Goal: Information Seeking & Learning: Learn about a topic

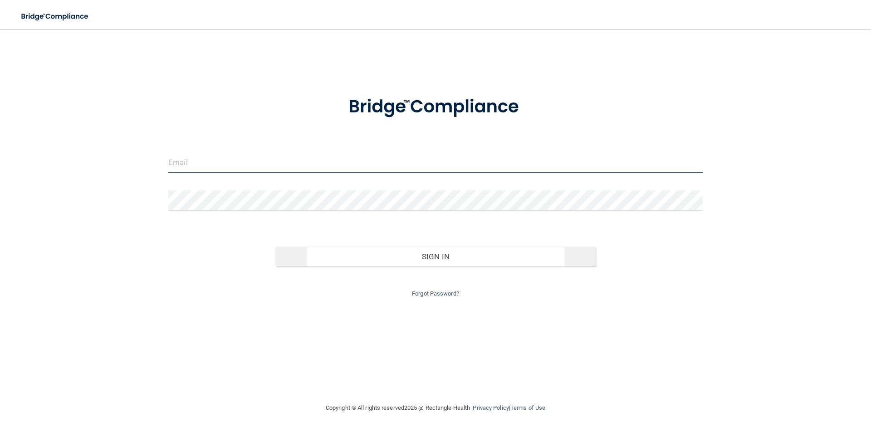
type input "[EMAIL_ADDRESS][DOMAIN_NAME]"
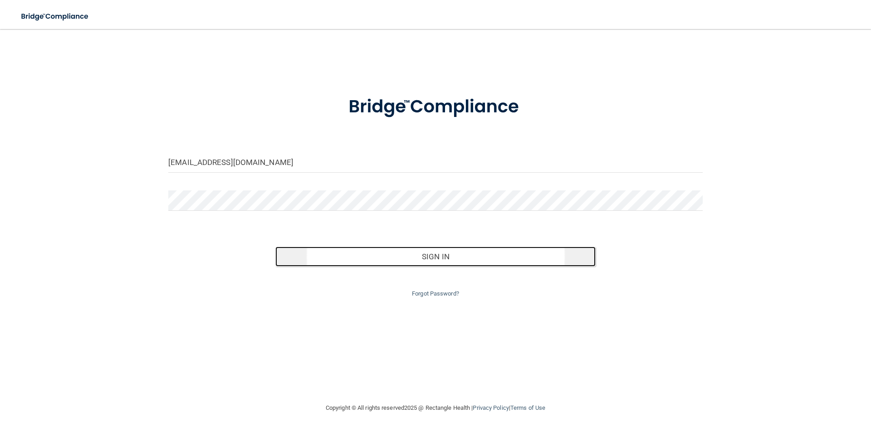
click at [447, 260] on button "Sign In" at bounding box center [435, 257] width 321 height 20
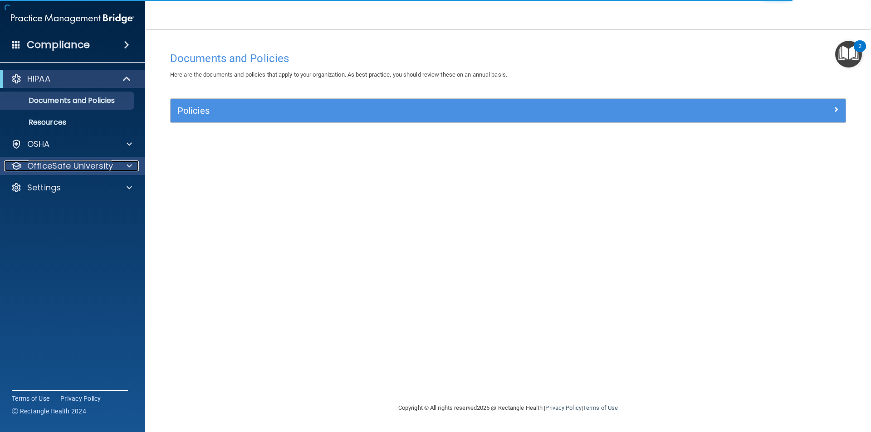
click at [127, 166] on span at bounding box center [129, 166] width 5 height 11
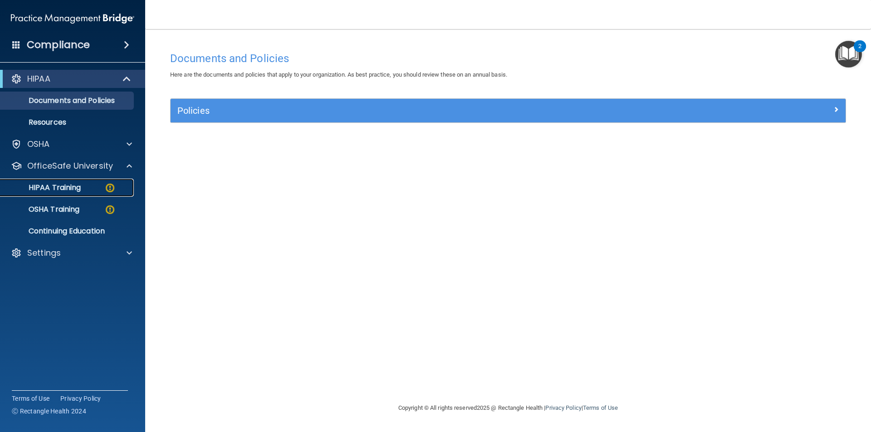
click at [76, 194] on link "HIPAA Training" at bounding box center [62, 188] width 143 height 18
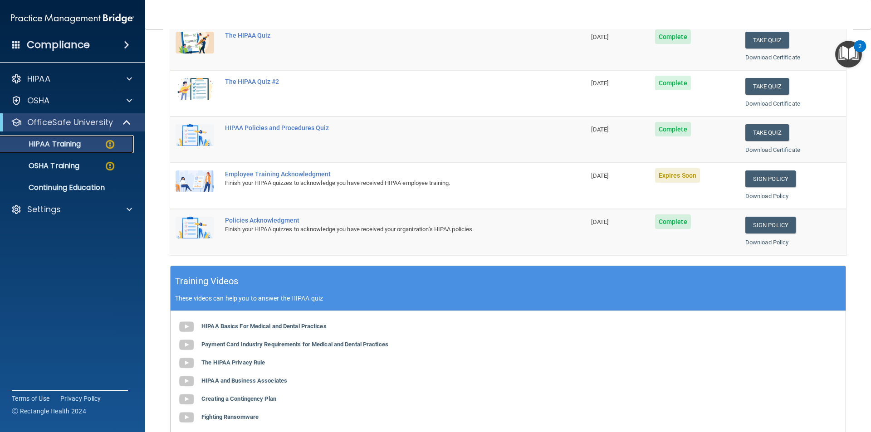
scroll to position [136, 0]
click at [319, 176] on div "Employee Training Acknowledgment" at bounding box center [382, 173] width 315 height 7
click at [759, 177] on link "Sign Policy" at bounding box center [770, 178] width 50 height 17
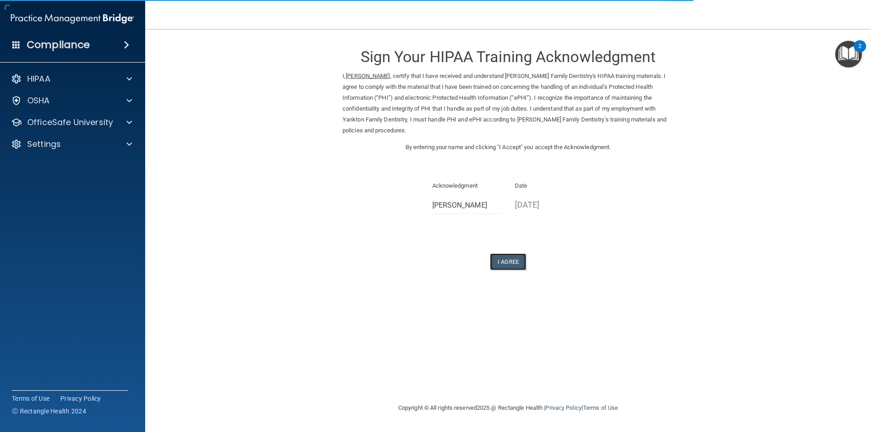
click at [510, 262] on button "I Agree" at bounding box center [508, 262] width 36 height 17
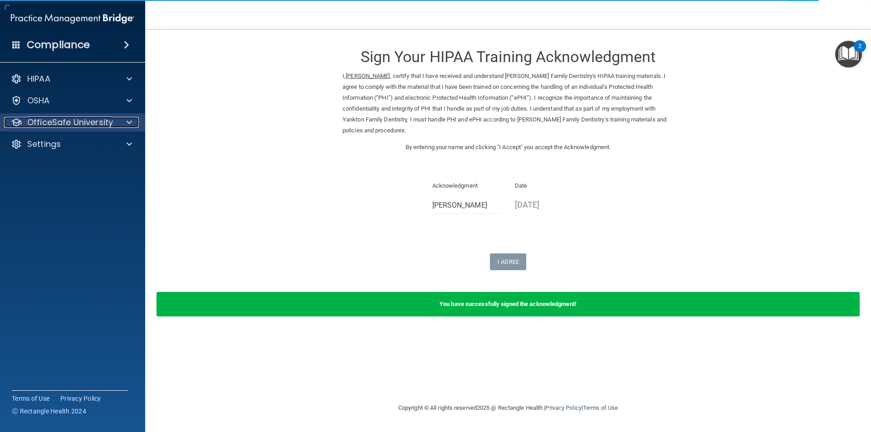
click at [93, 119] on p "OfficeSafe University" at bounding box center [70, 122] width 86 height 11
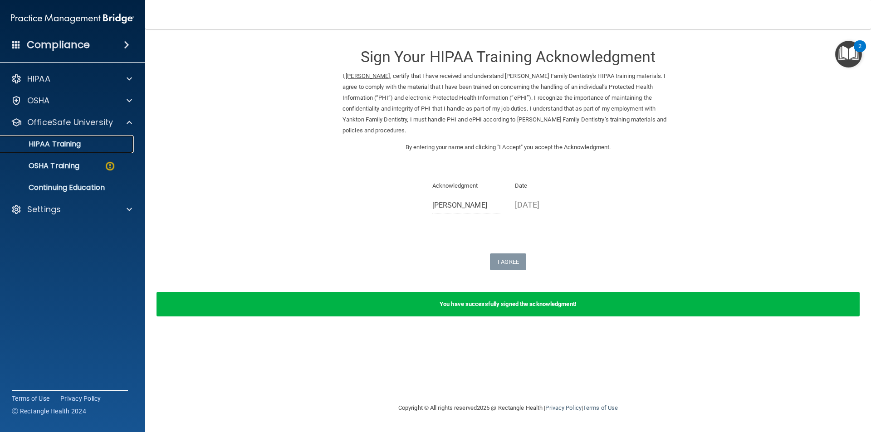
click at [89, 144] on div "HIPAA Training" at bounding box center [68, 144] width 124 height 9
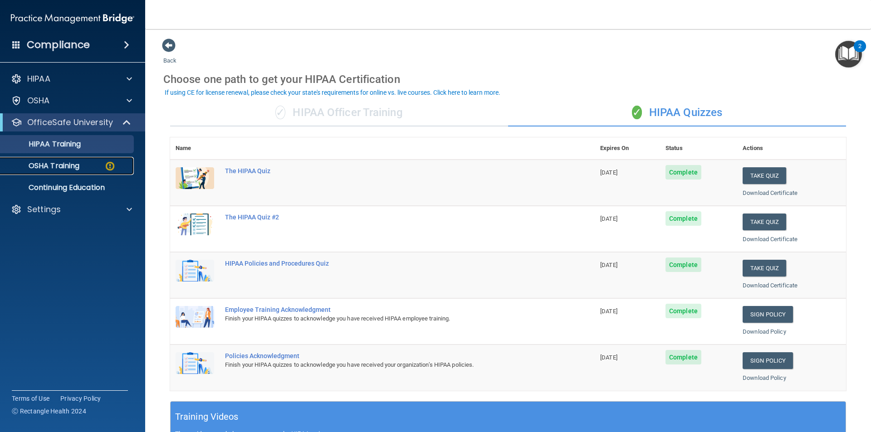
click at [100, 169] on div "OSHA Training" at bounding box center [68, 165] width 124 height 9
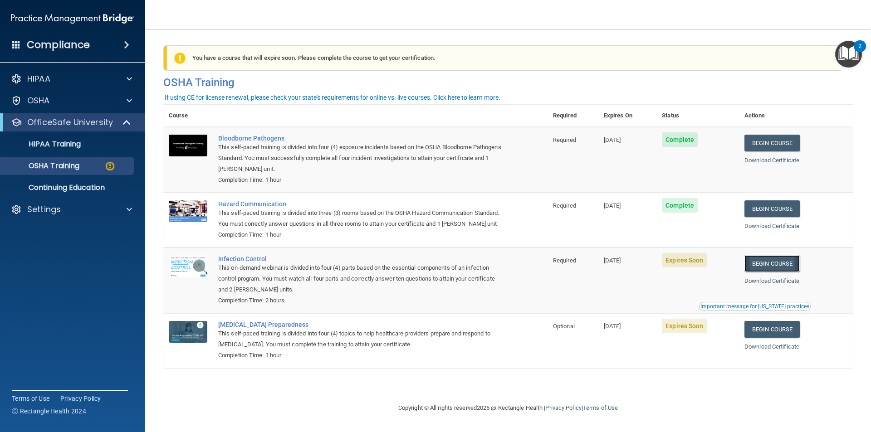
click at [763, 272] on link "Begin Course" at bounding box center [771, 263] width 55 height 17
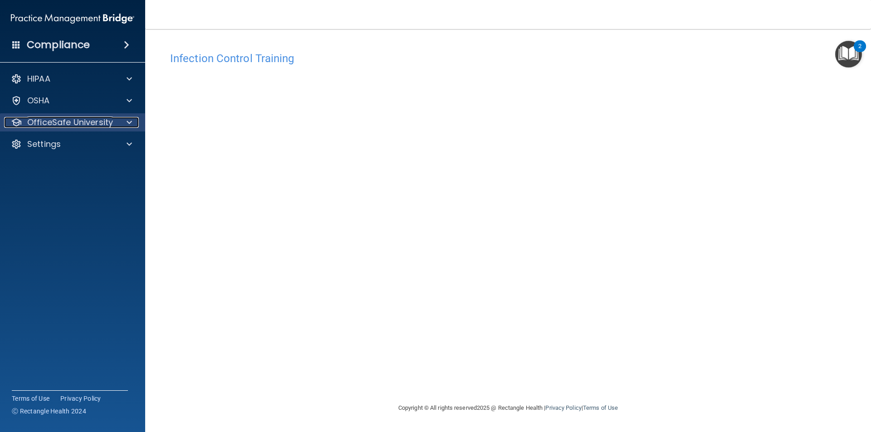
click at [78, 124] on p "OfficeSafe University" at bounding box center [70, 122] width 86 height 11
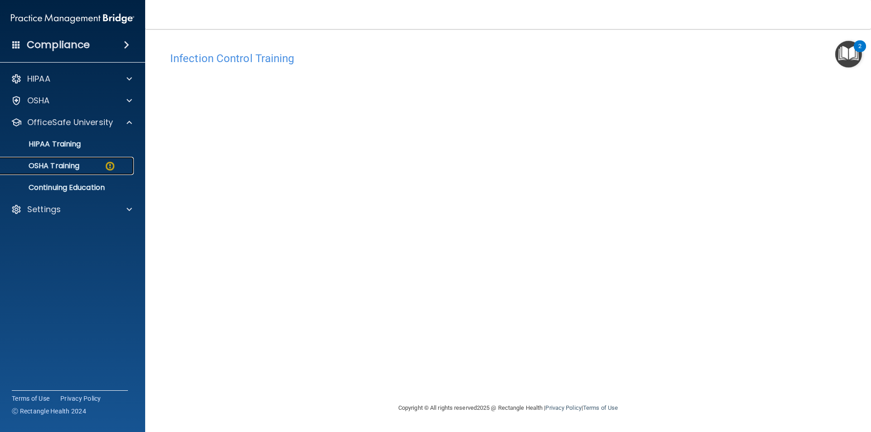
click at [87, 167] on div "OSHA Training" at bounding box center [68, 165] width 124 height 9
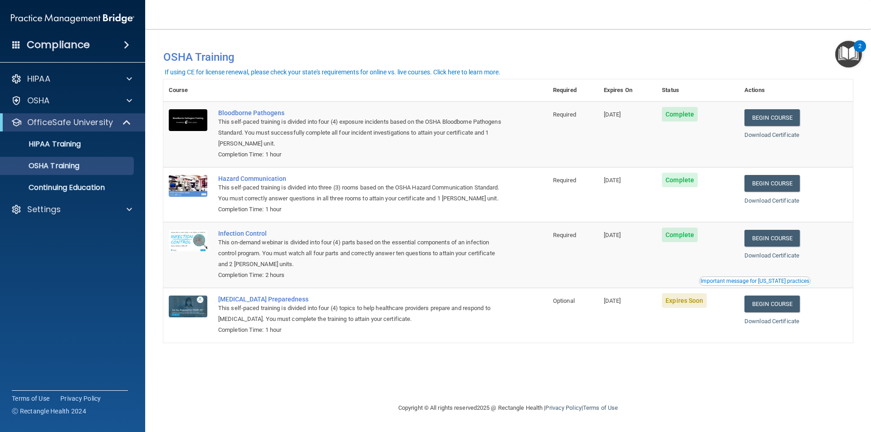
click at [312, 325] on div "This self-paced training is divided into four (4) topics to help healthcare pro…" at bounding box center [360, 314] width 284 height 22
click at [757, 282] on tr "Infection Control This on-demand webinar is divided into four (4) parts based o…" at bounding box center [507, 255] width 689 height 66
click at [770, 313] on link "Begin Course" at bounding box center [771, 304] width 55 height 17
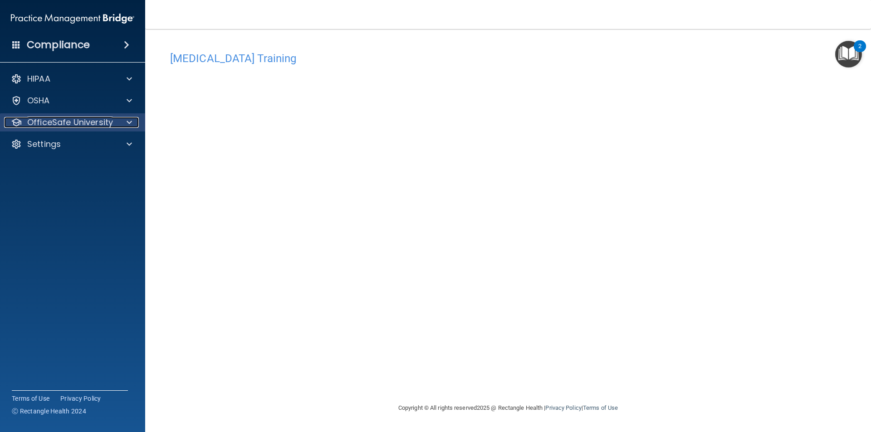
click at [67, 123] on p "OfficeSafe University" at bounding box center [70, 122] width 86 height 11
